Goal: Obtain resource: Download file/media

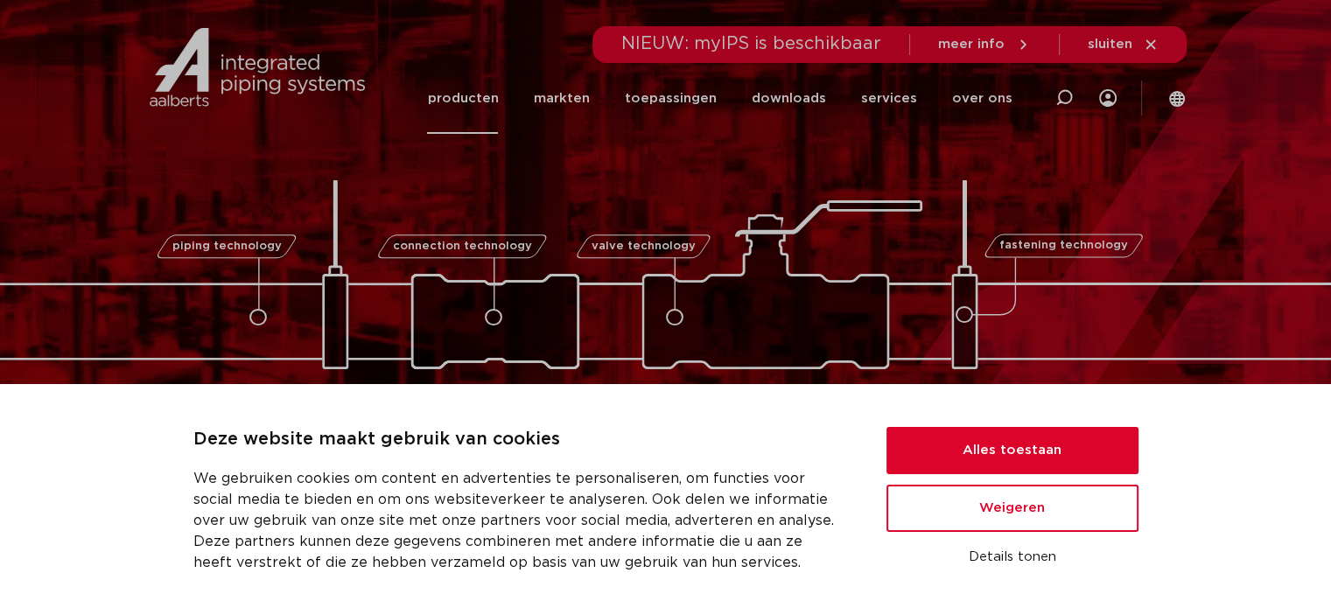
click at [488, 104] on link "producten" at bounding box center [462, 98] width 71 height 71
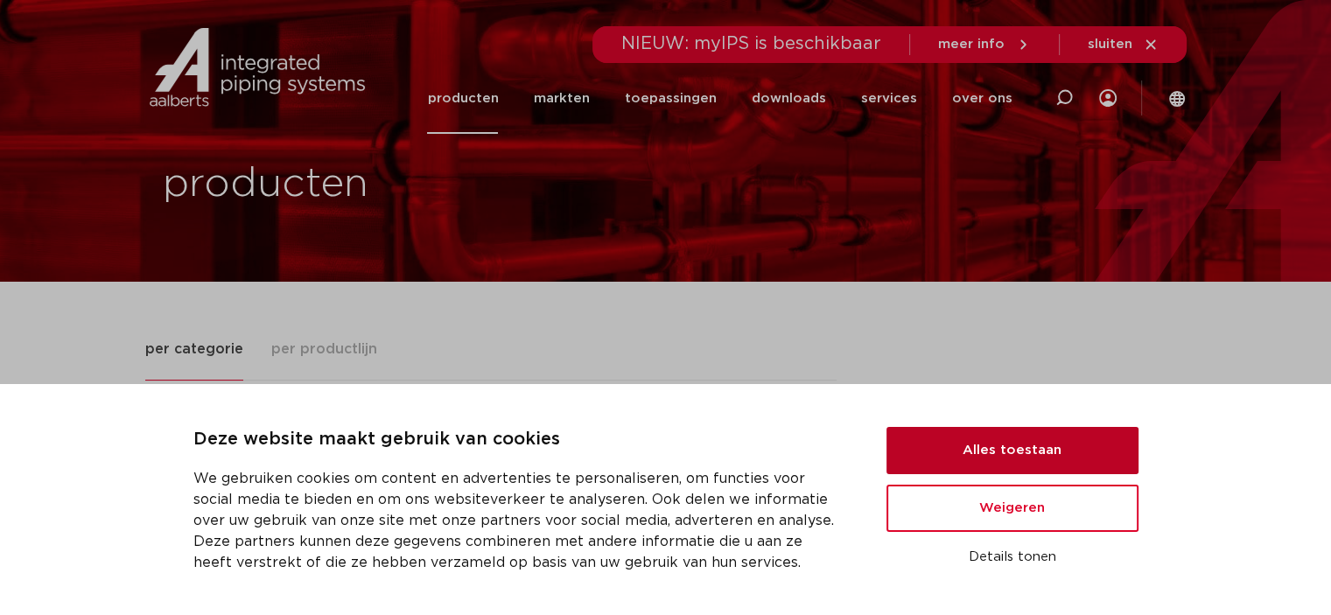
click at [994, 445] on button "Alles toestaan" at bounding box center [1013, 450] width 252 height 47
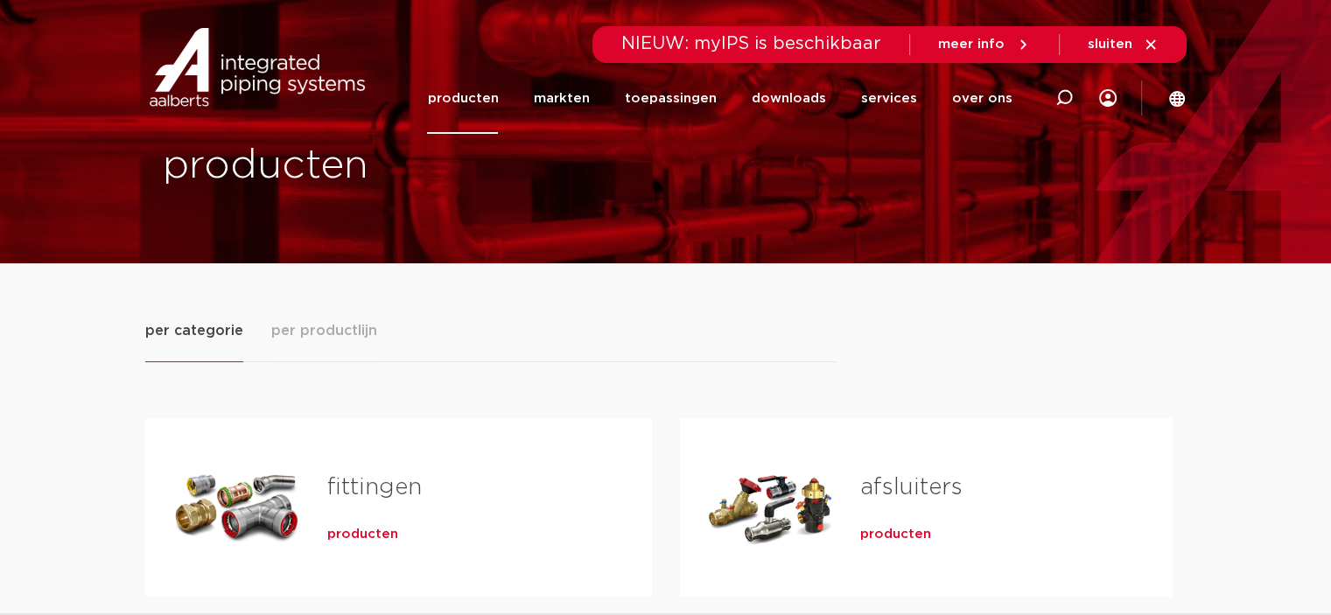
scroll to position [320, 0]
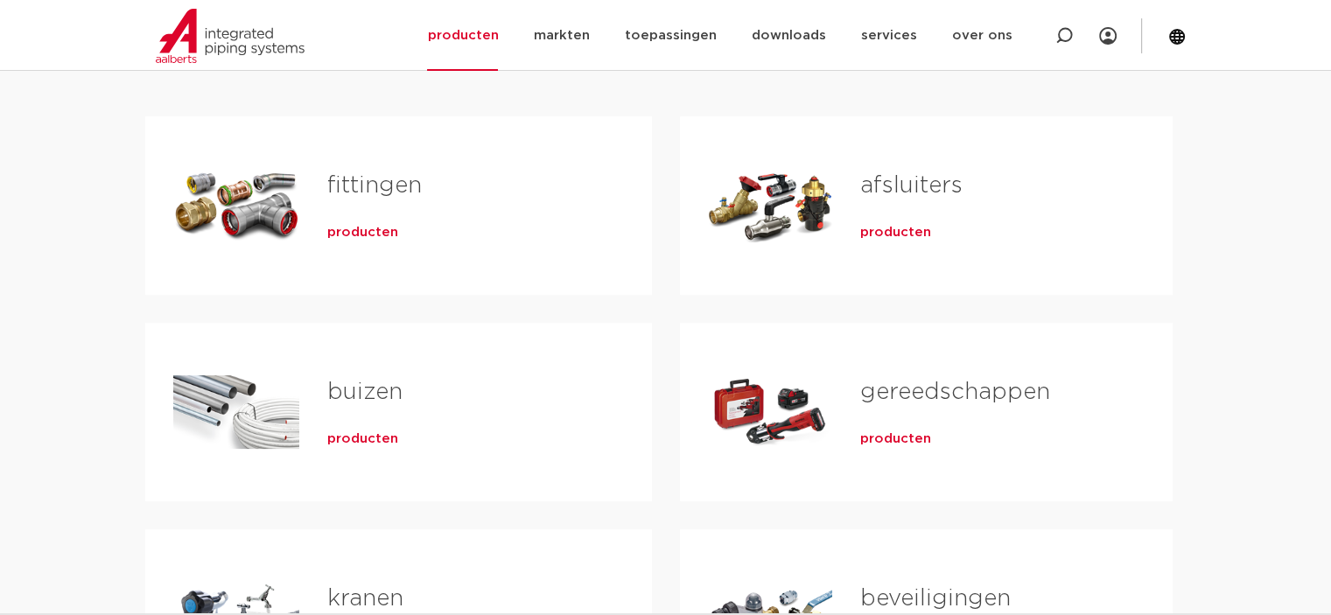
click at [349, 438] on span "producten" at bounding box center [362, 440] width 71 height 18
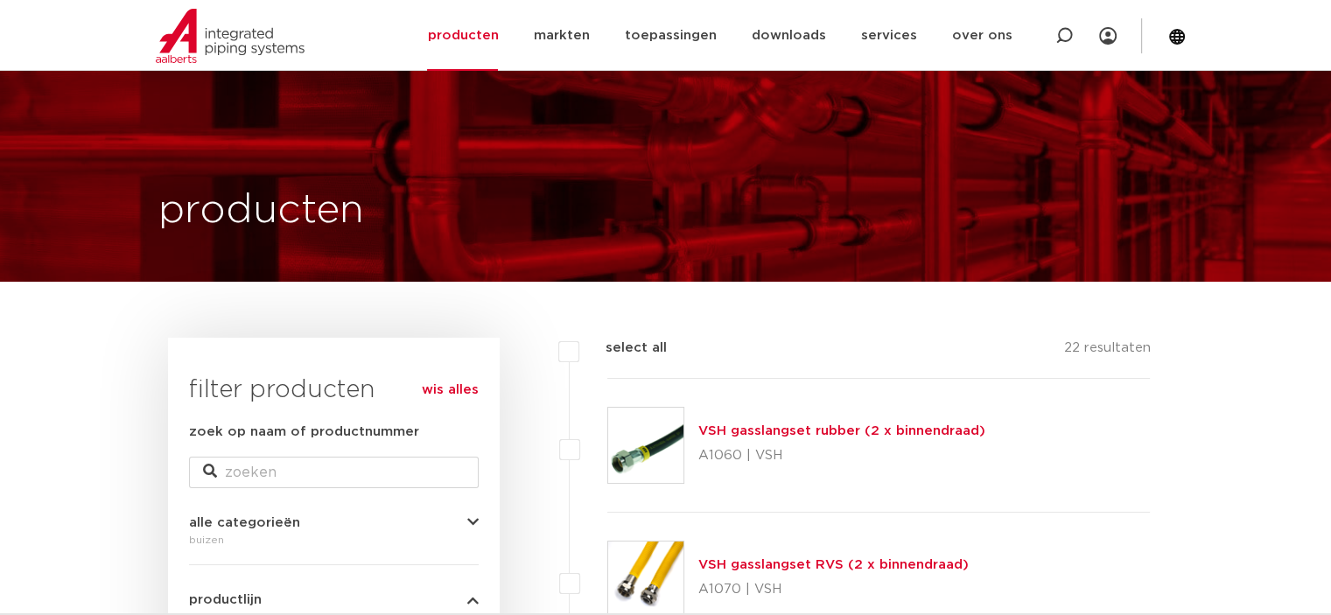
scroll to position [320, 0]
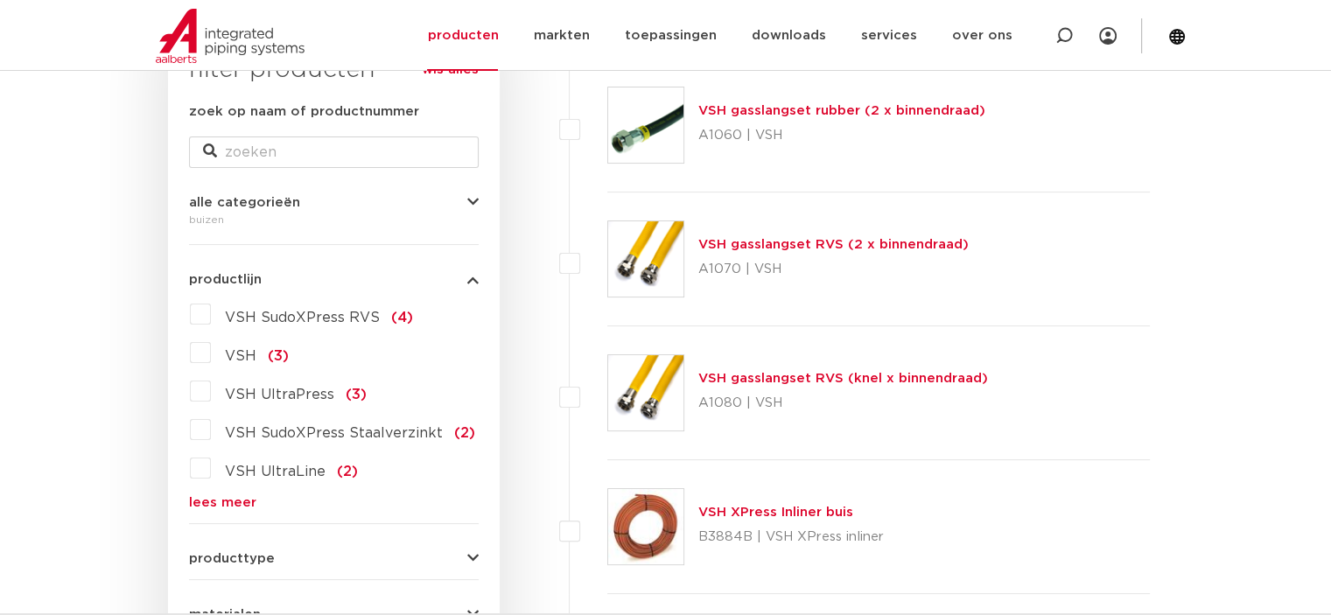
click at [305, 435] on span "VSH SudoXPress Staalverzinkt" at bounding box center [334, 433] width 218 height 14
click at [0, 0] on input "VSH SudoXPress Staalverzinkt (2)" at bounding box center [0, 0] width 0 height 0
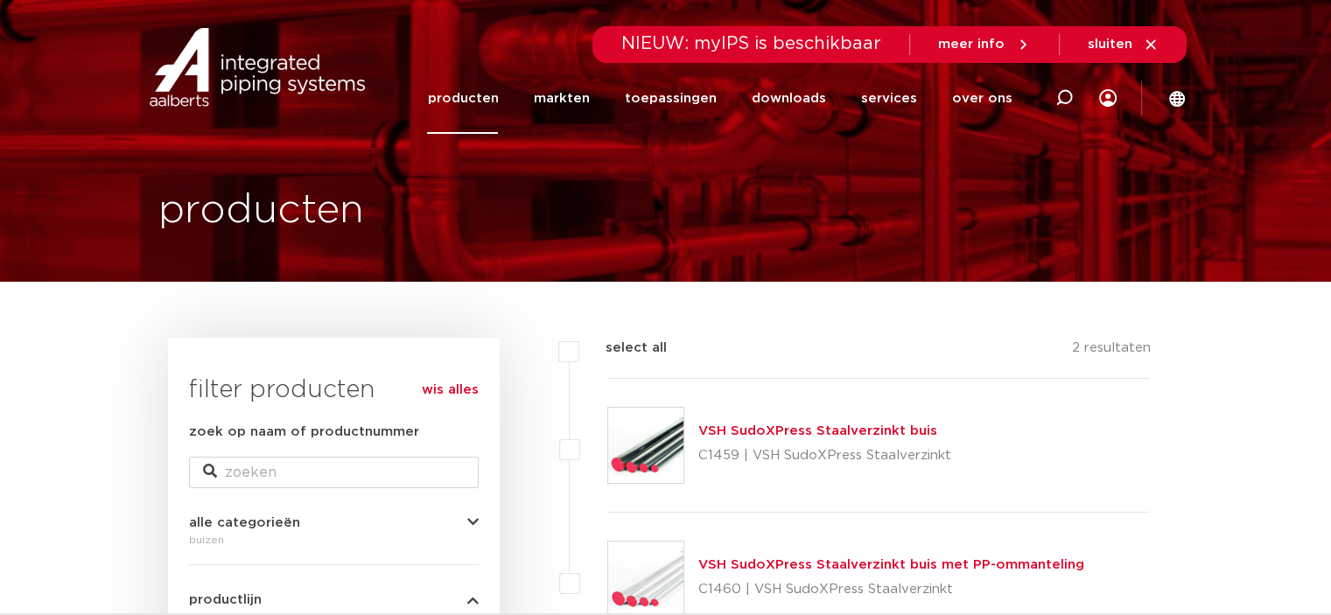
click at [775, 429] on link "VSH SudoXPress Staalverzinkt buis" at bounding box center [817, 430] width 239 height 13
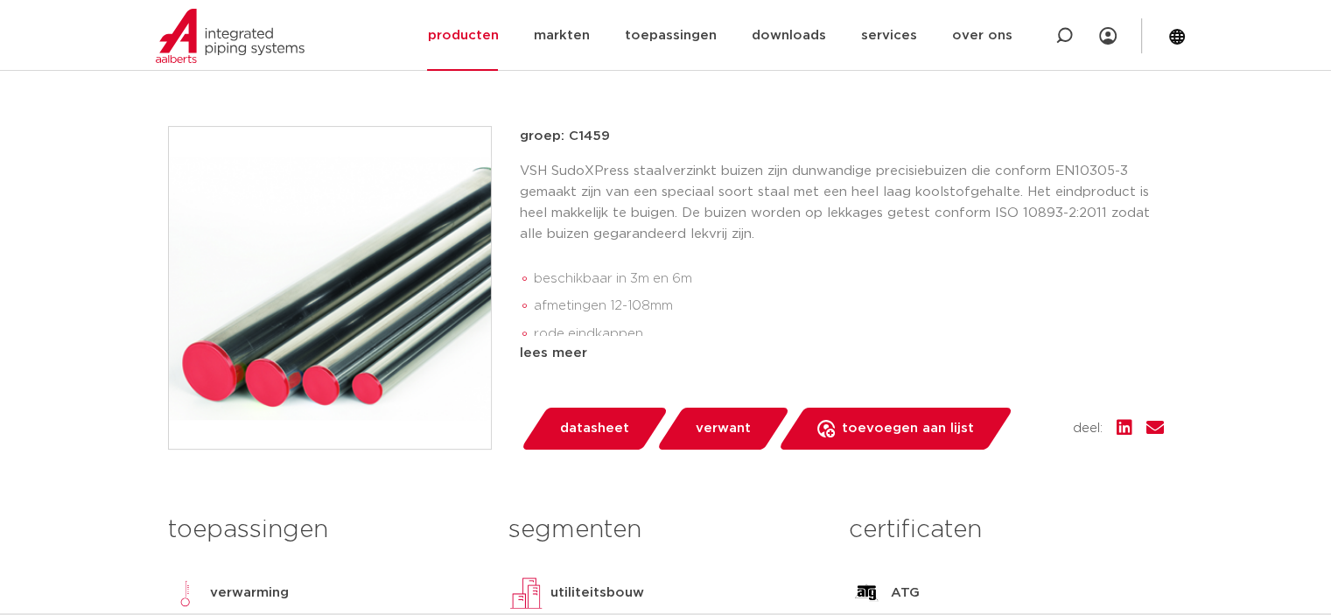
click at [592, 430] on span "datasheet" at bounding box center [594, 429] width 69 height 28
